Goal: Navigation & Orientation: Find specific page/section

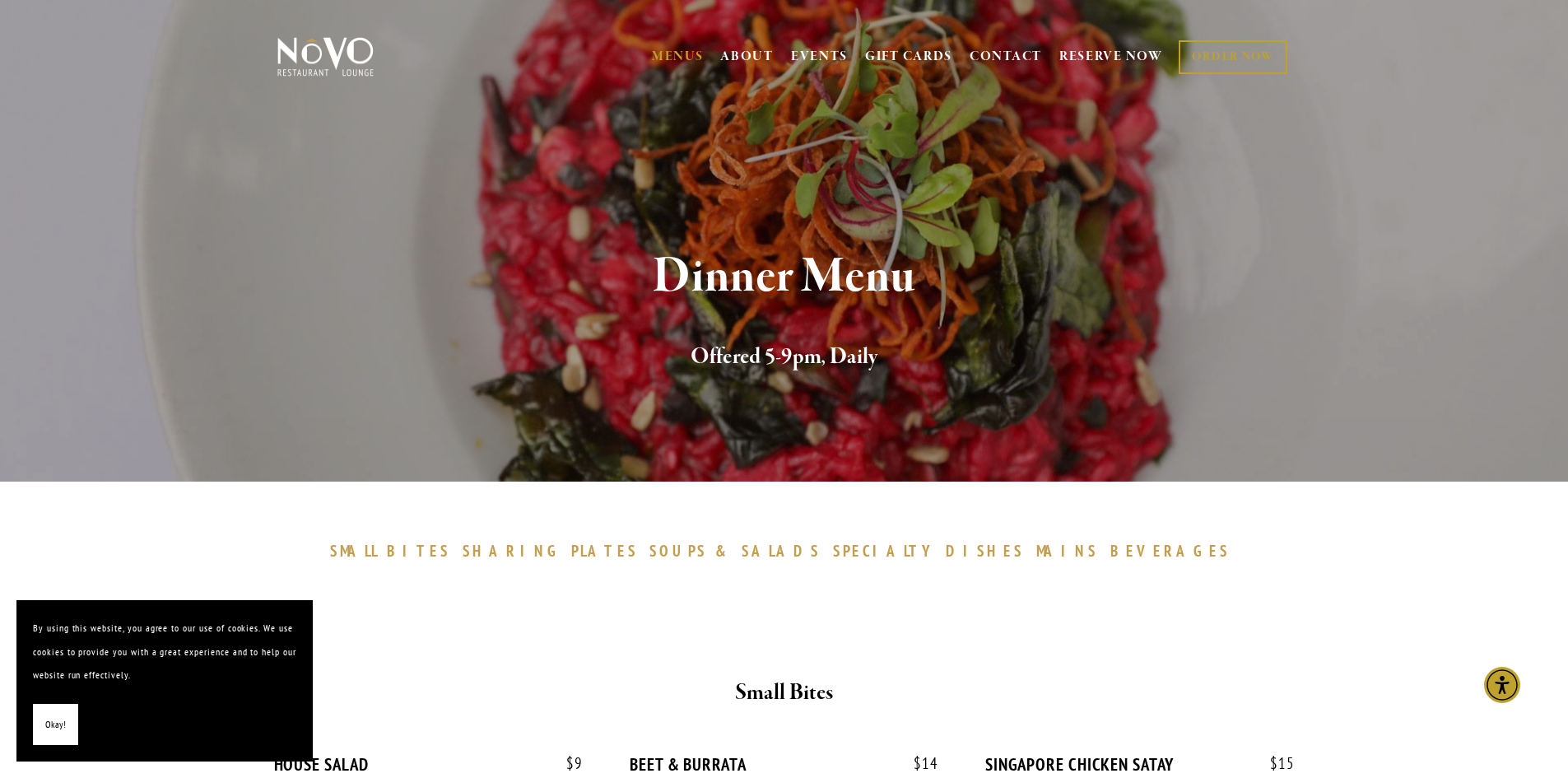
click at [1111, 552] on span "BEVERAGES" at bounding box center [1170, 550] width 120 height 20
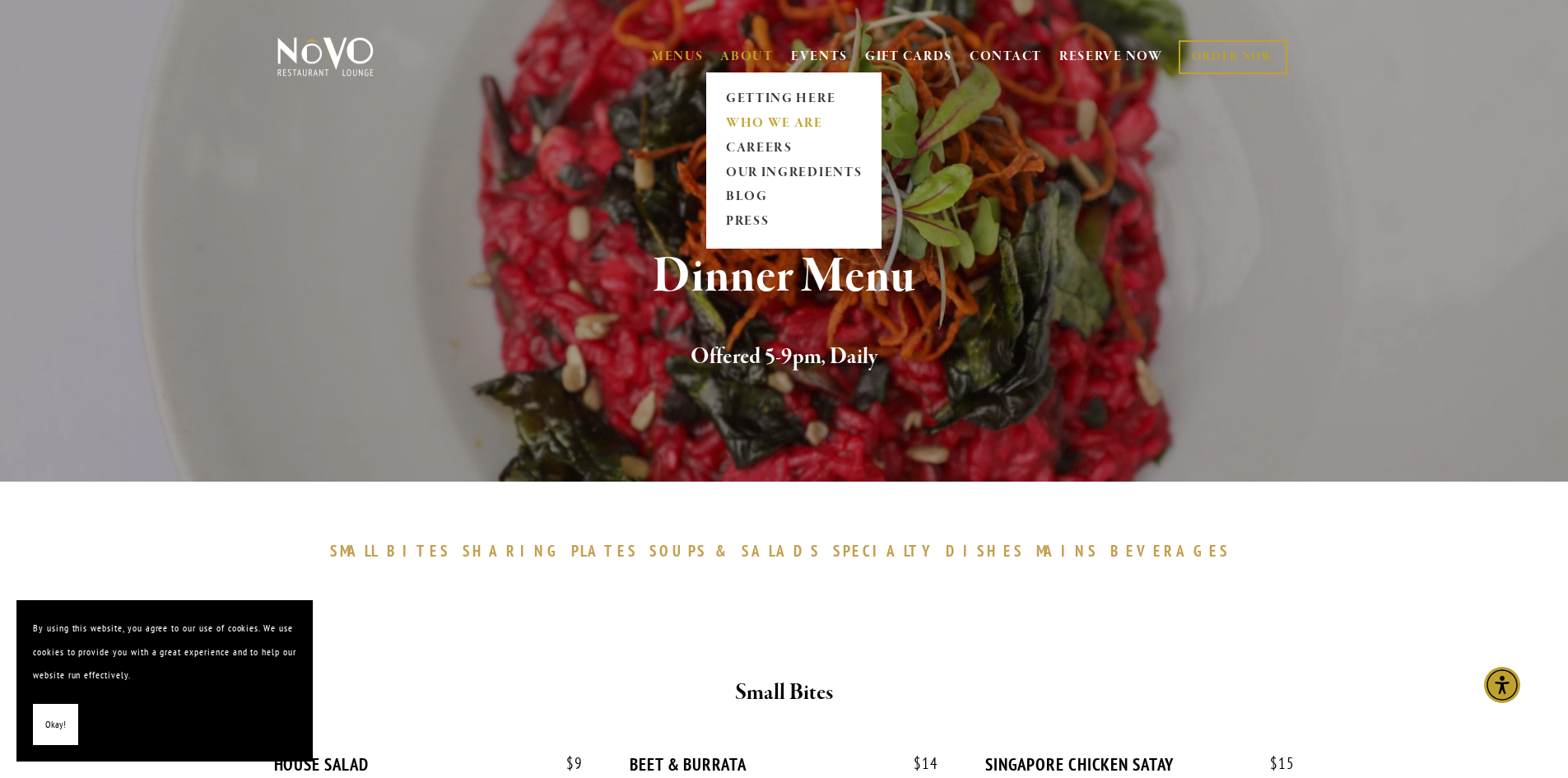
click at [745, 122] on link "WHO WE ARE" at bounding box center [794, 124] width 147 height 25
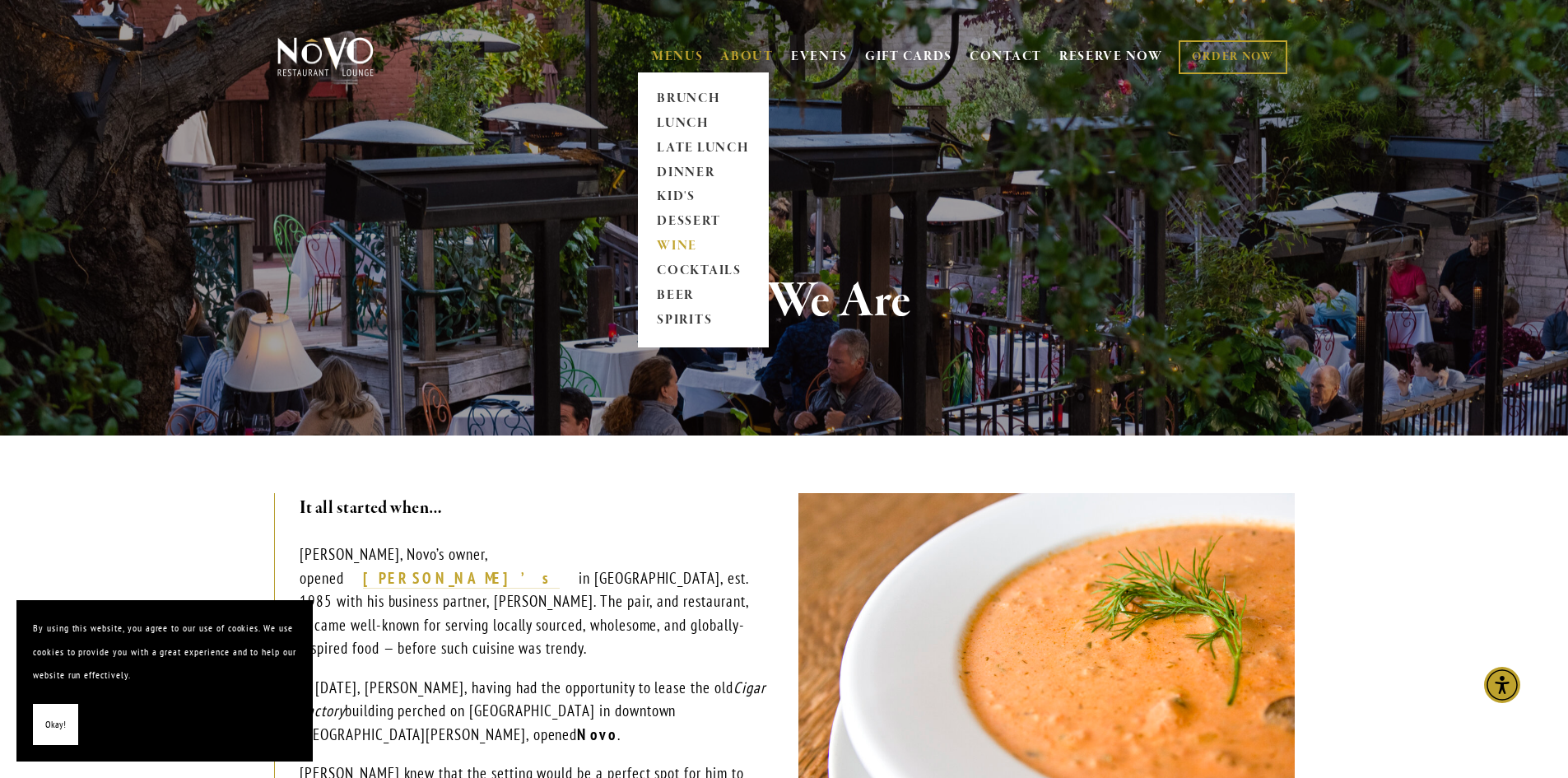
click at [669, 246] on link "WINE" at bounding box center [703, 247] width 103 height 25
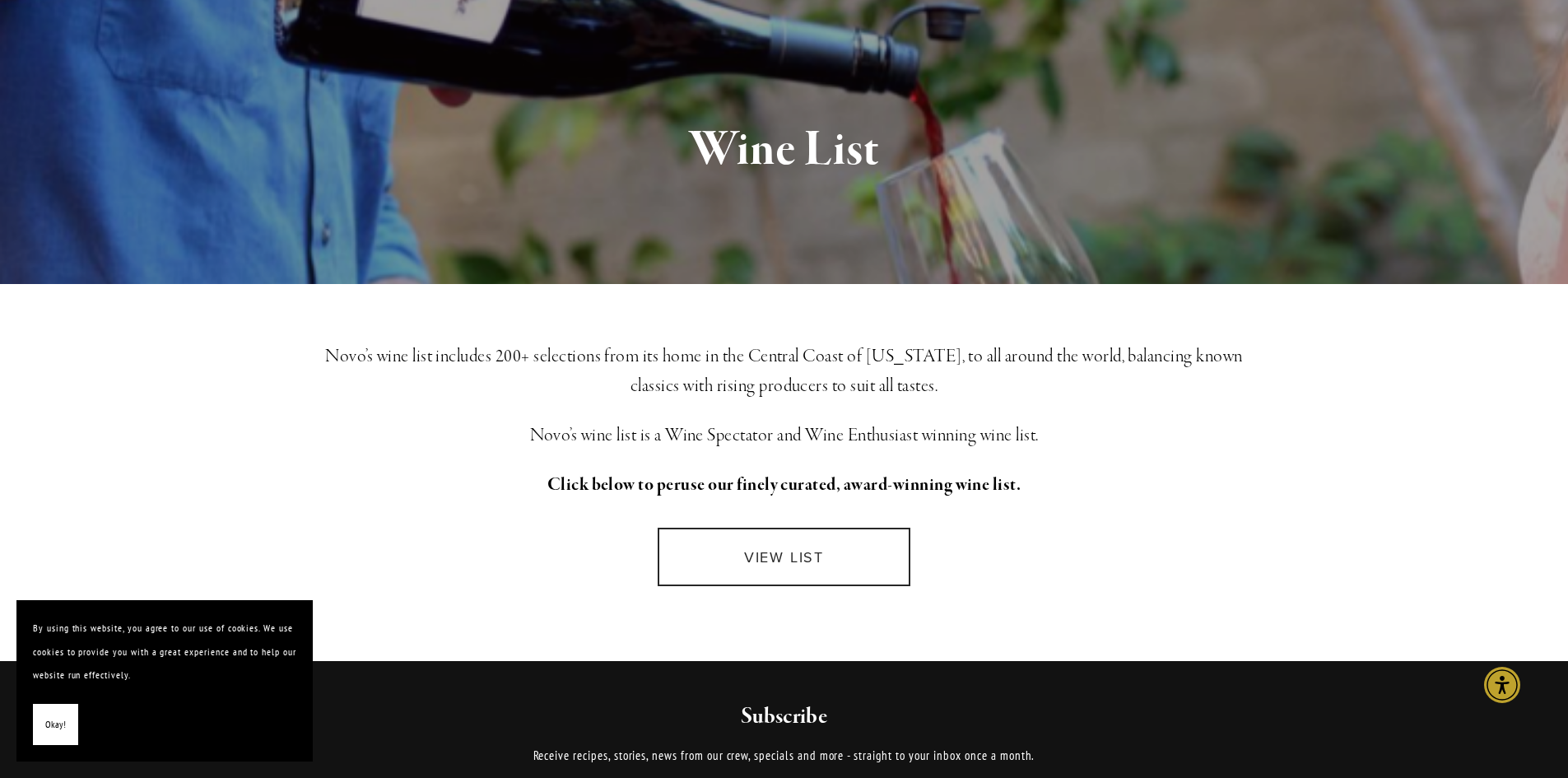
scroll to position [165, 0]
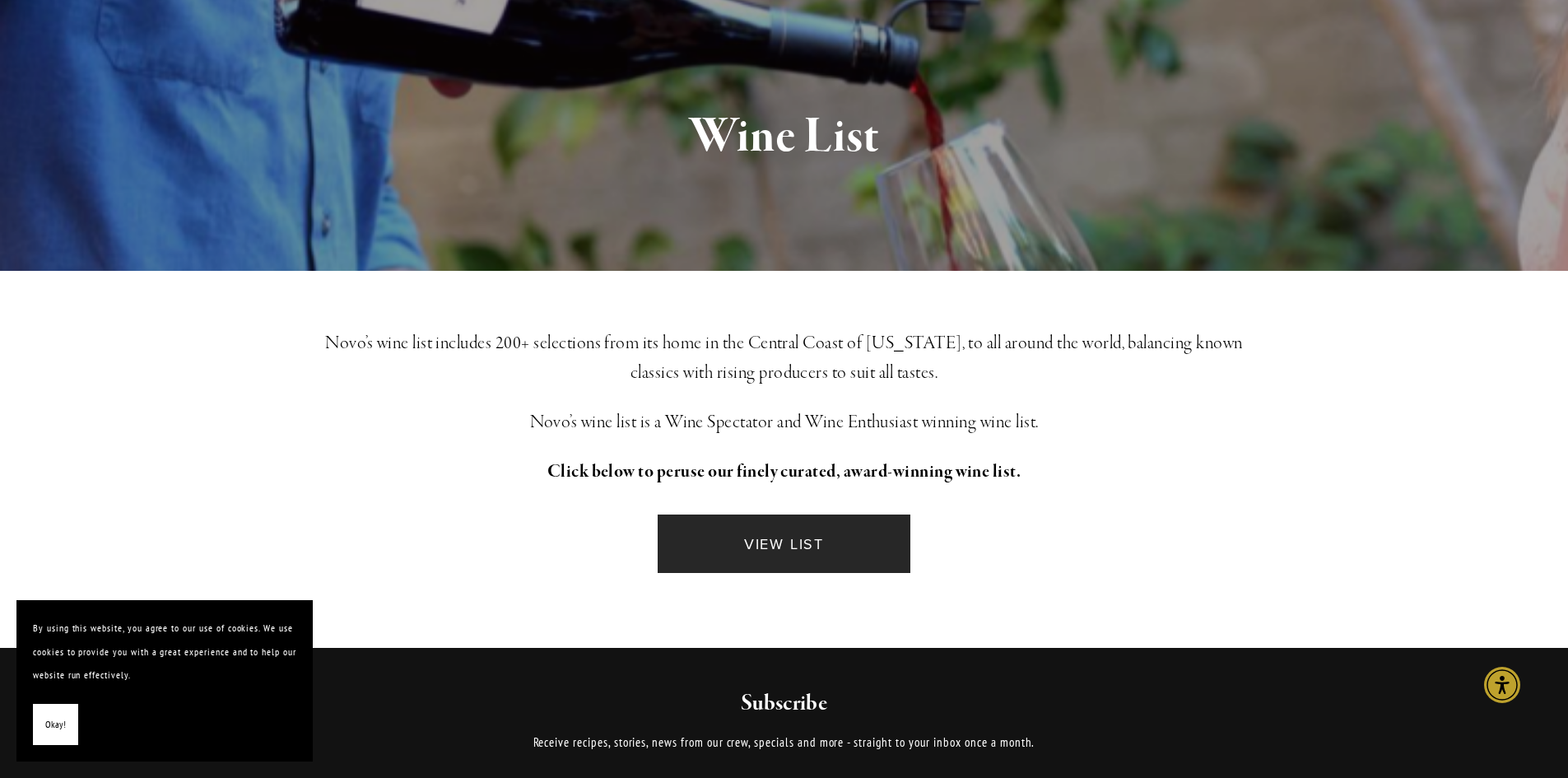
click at [841, 548] on link "VIEW LIST" at bounding box center [783, 543] width 252 height 58
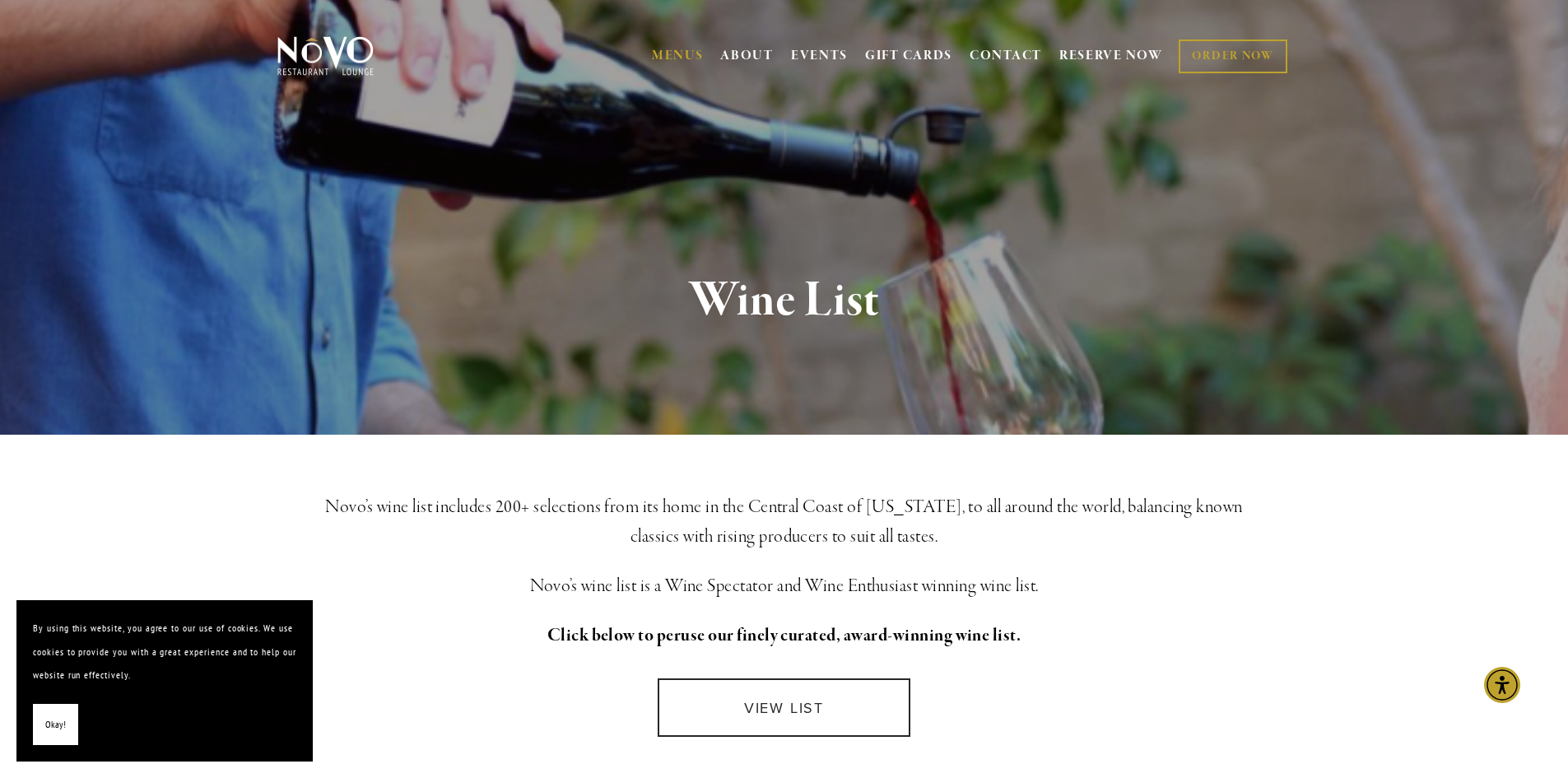
scroll to position [0, 0]
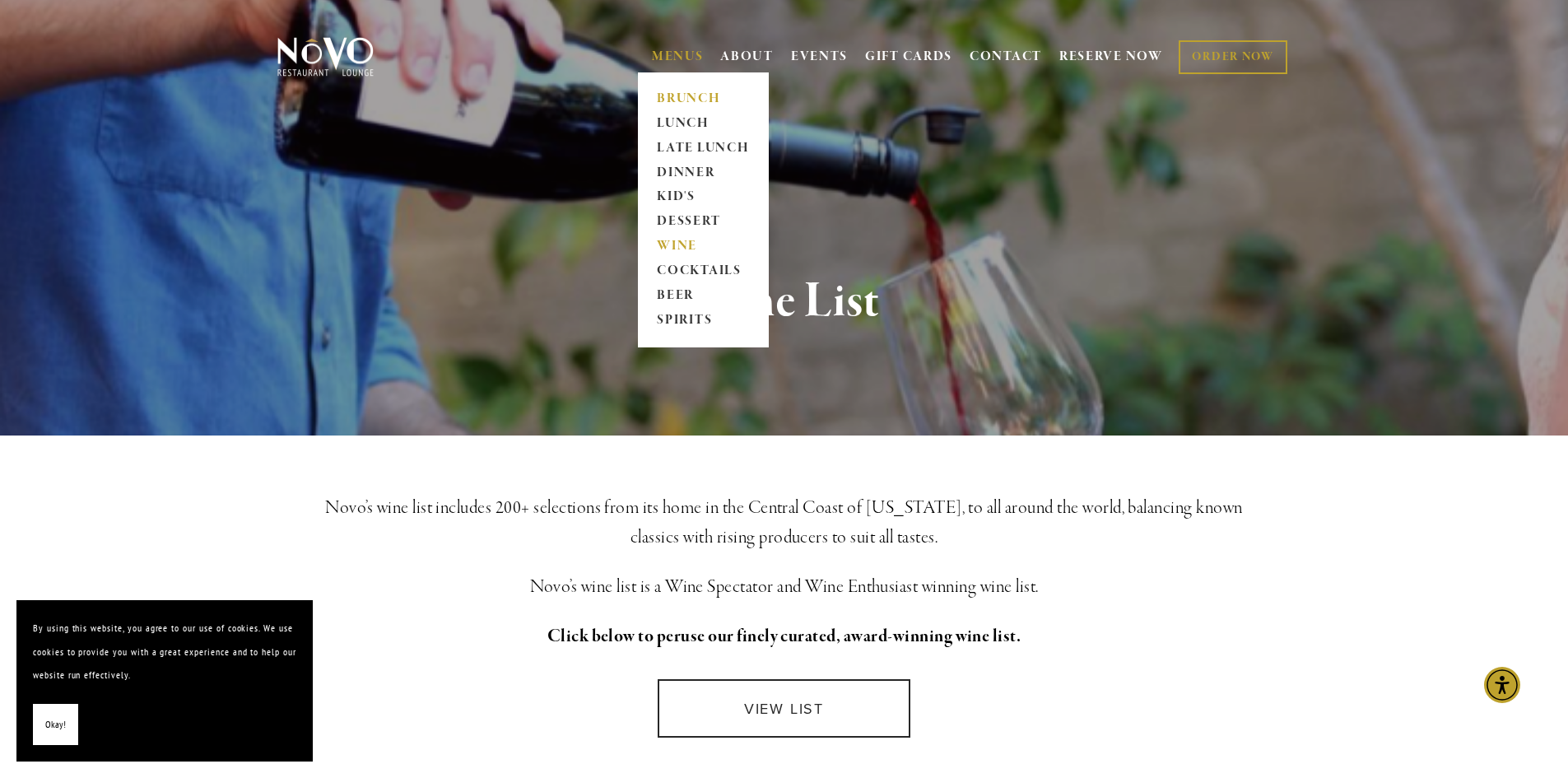
click at [673, 95] on link "BRUNCH" at bounding box center [703, 99] width 103 height 25
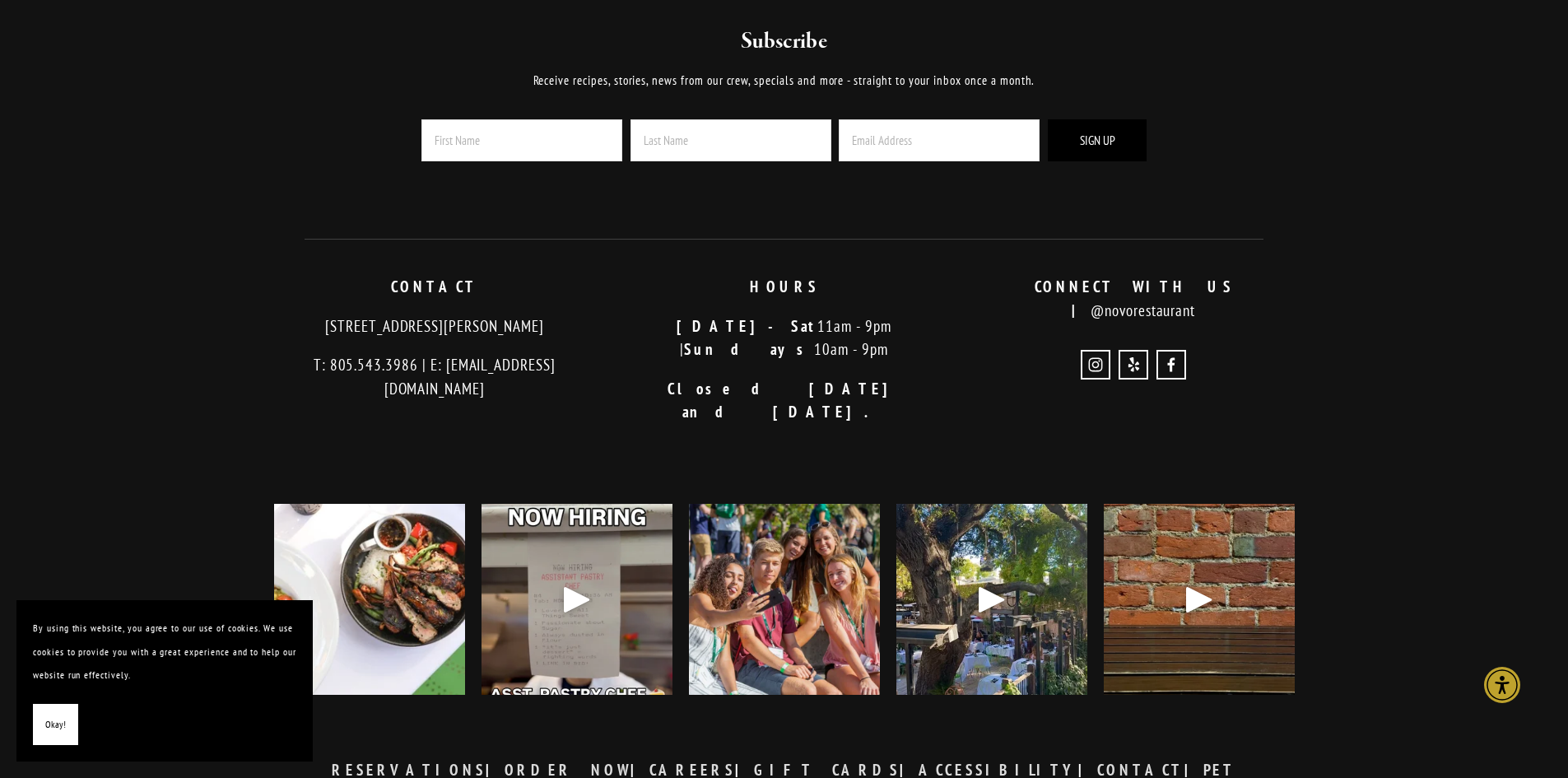
scroll to position [4138, 0]
